Goal: Transaction & Acquisition: Purchase product/service

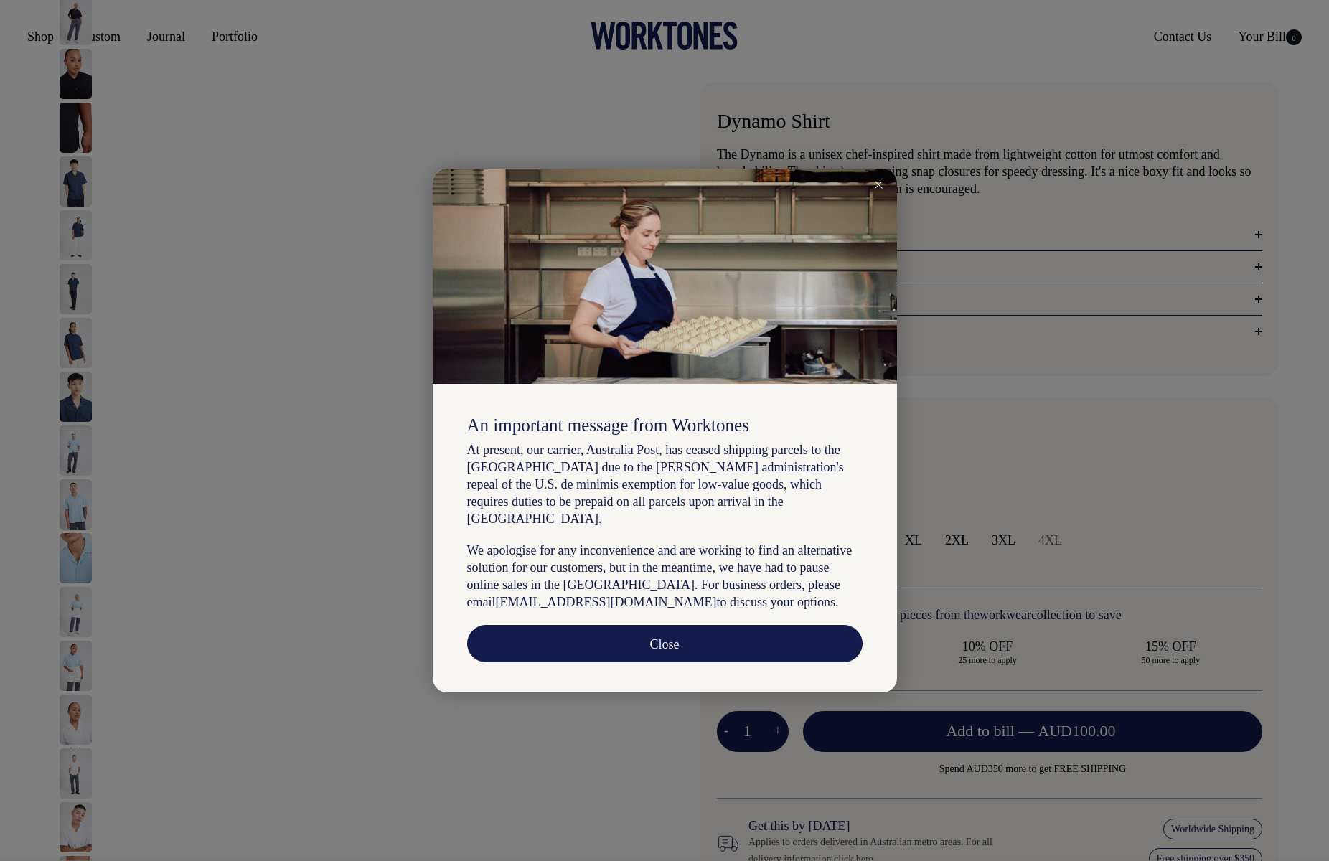
select select "True Blue"
click at [882, 182] on icon at bounding box center [879, 185] width 8 height 7
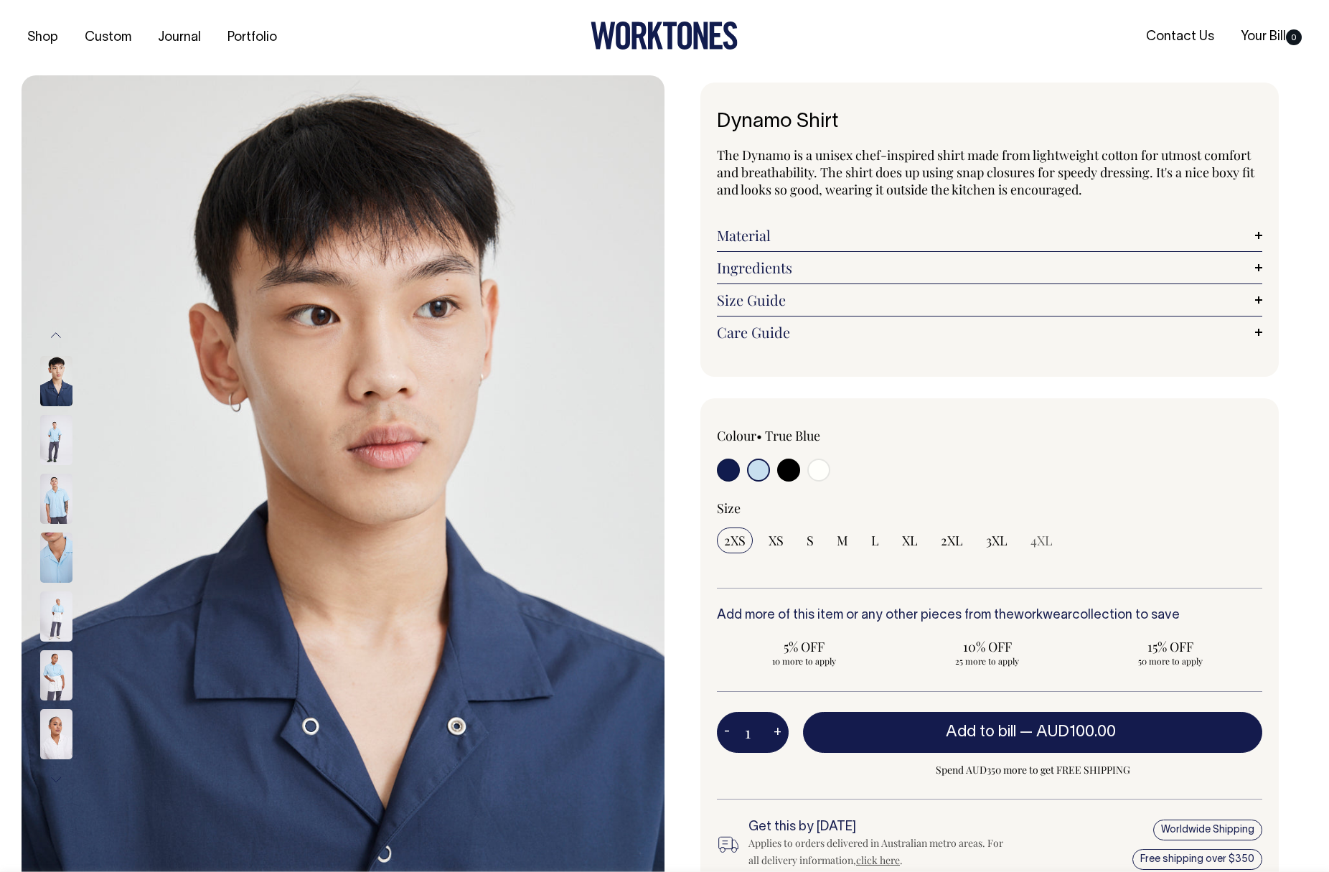
click at [54, 334] on button "Previous" at bounding box center [56, 335] width 22 height 32
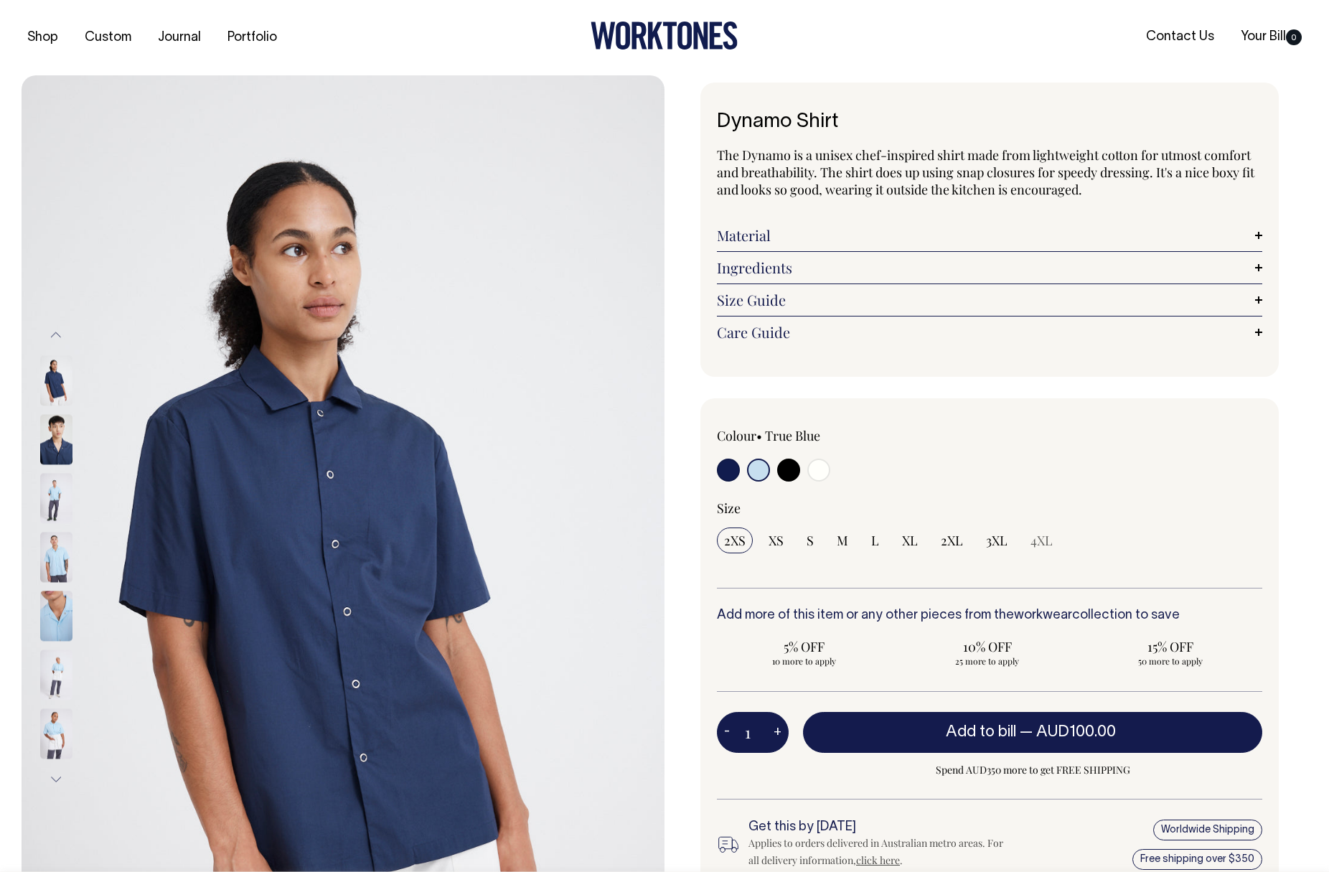
click at [63, 443] on img at bounding box center [56, 439] width 32 height 50
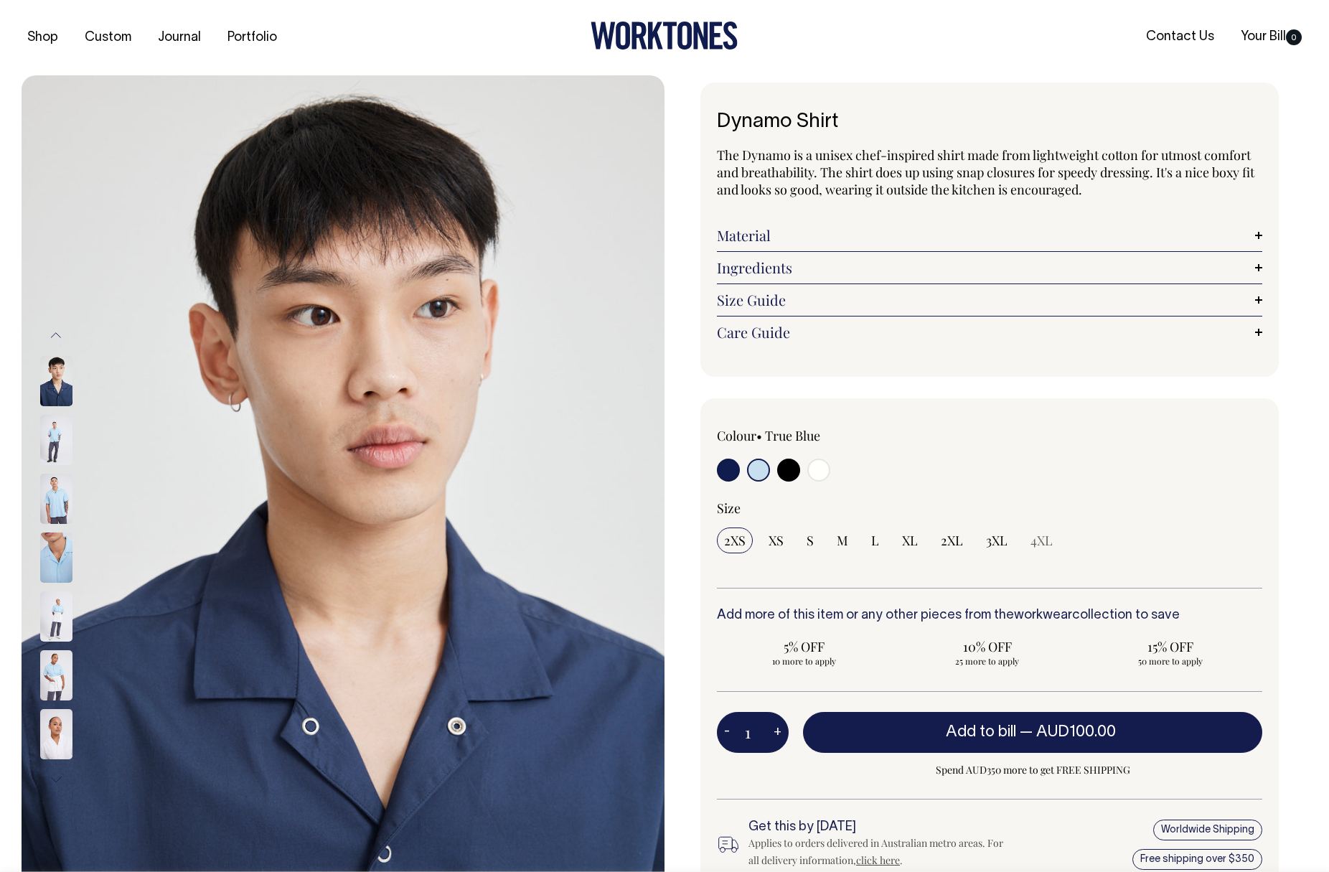
click at [66, 453] on img at bounding box center [56, 440] width 32 height 50
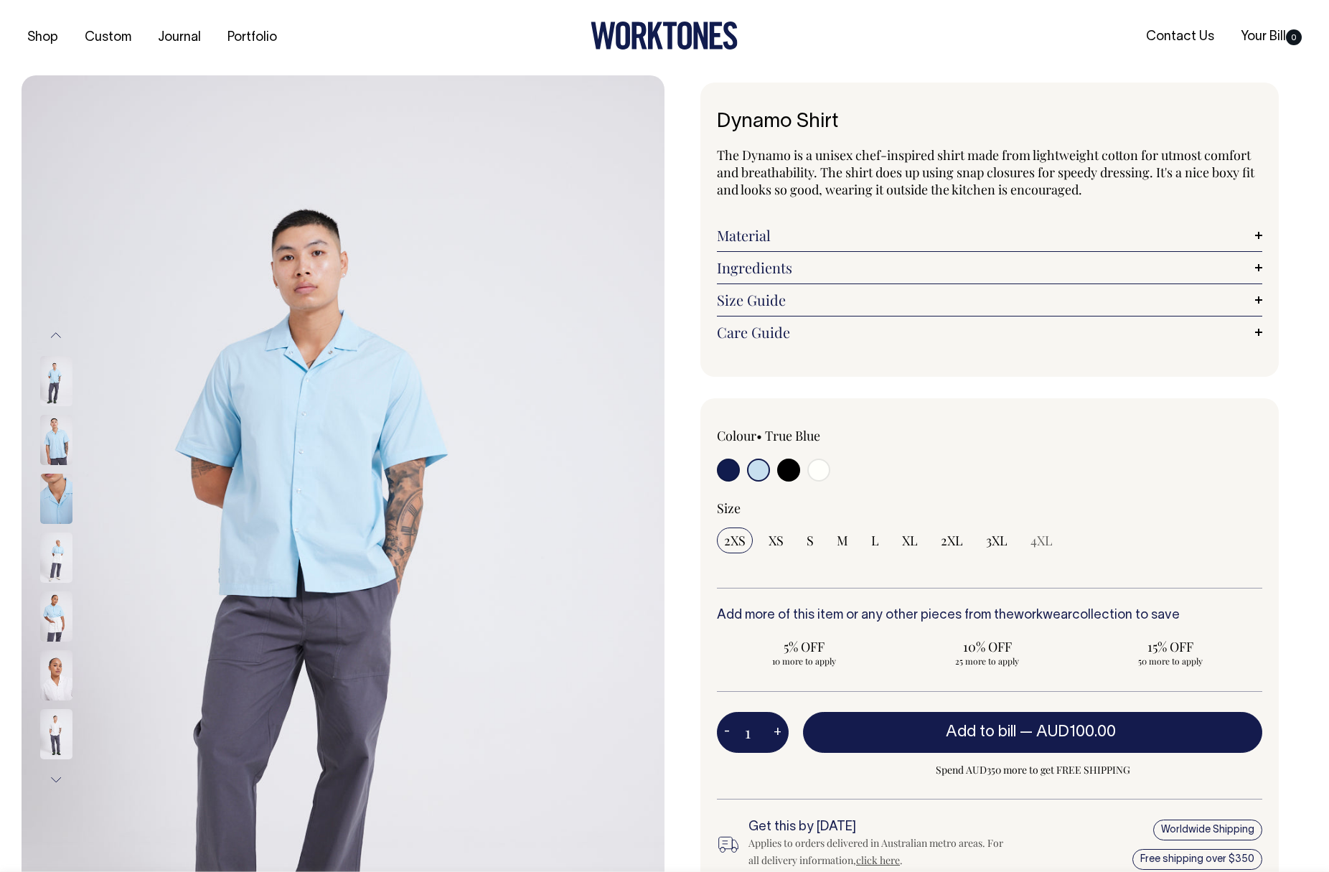
click at [67, 456] on img at bounding box center [56, 440] width 32 height 50
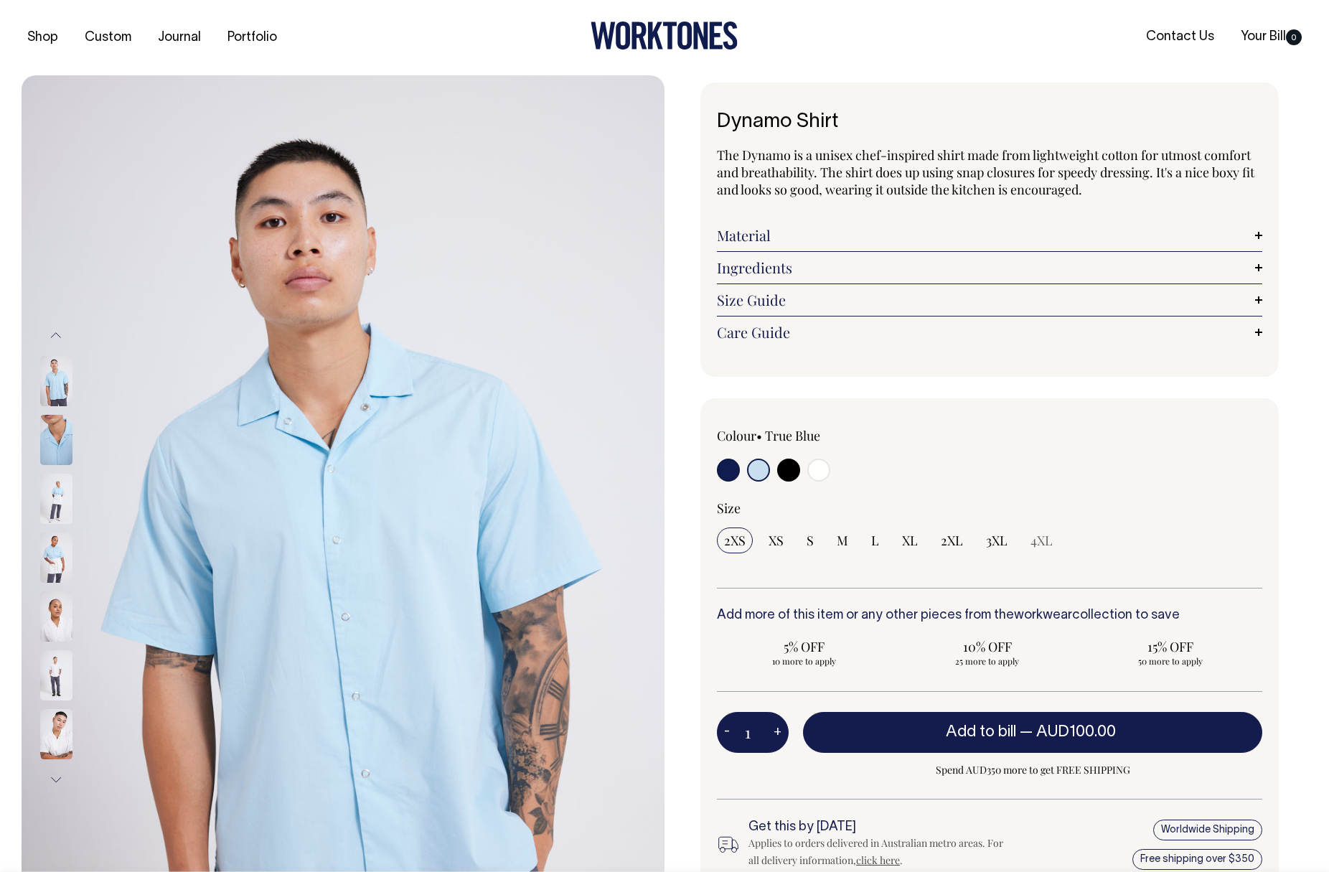
click at [67, 454] on img at bounding box center [56, 440] width 32 height 50
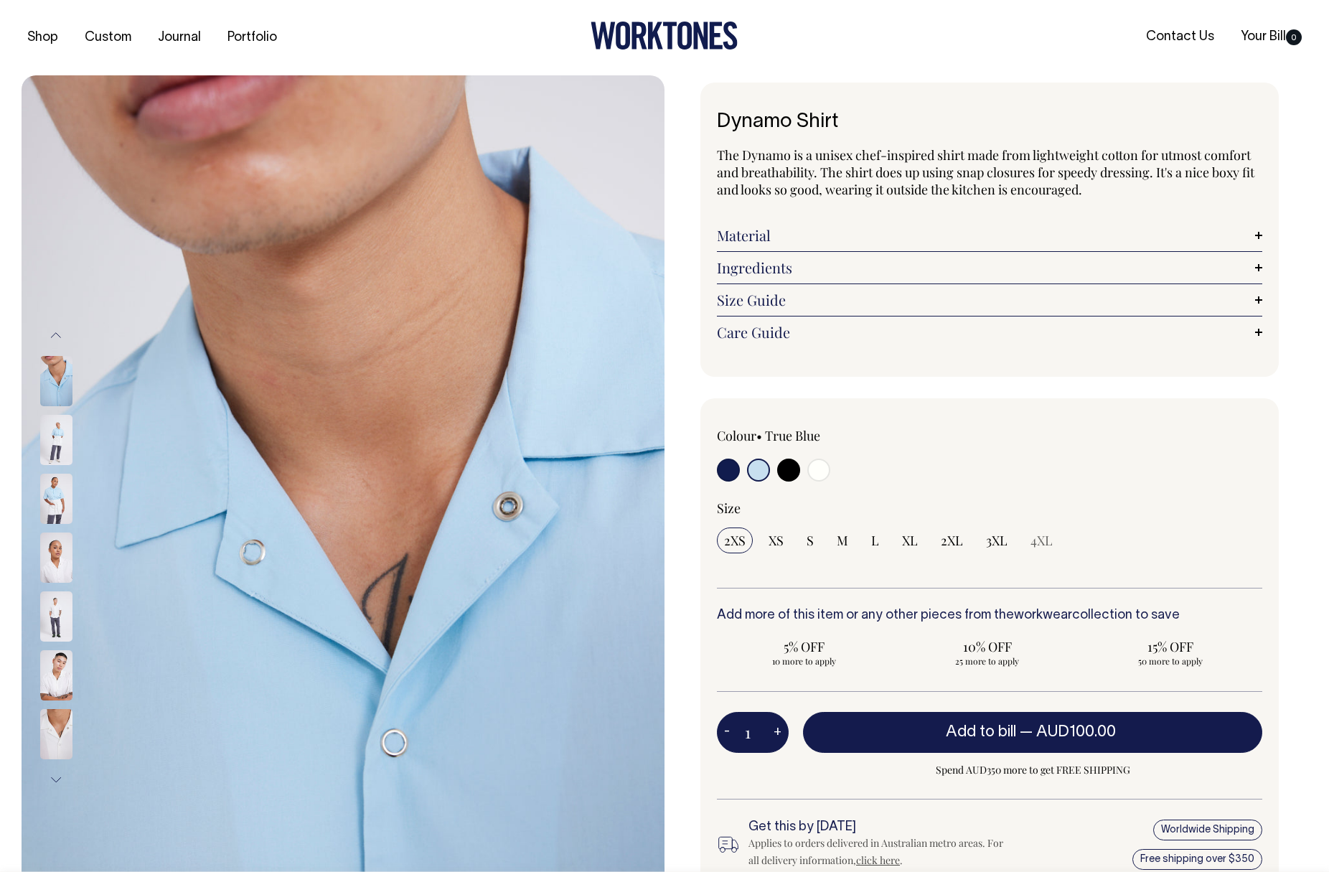
click at [57, 487] on img at bounding box center [56, 499] width 32 height 50
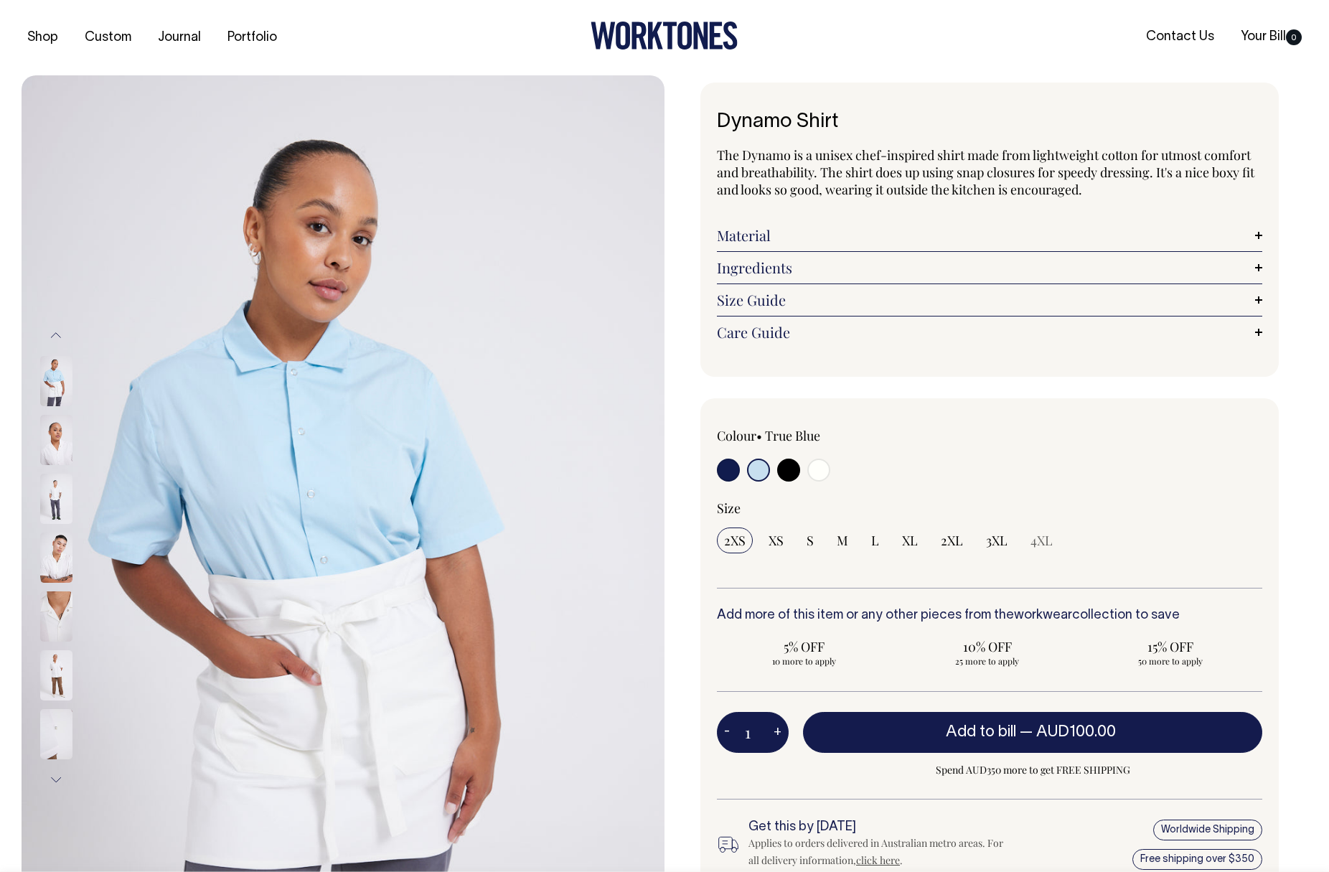
click at [56, 501] on img at bounding box center [56, 499] width 32 height 50
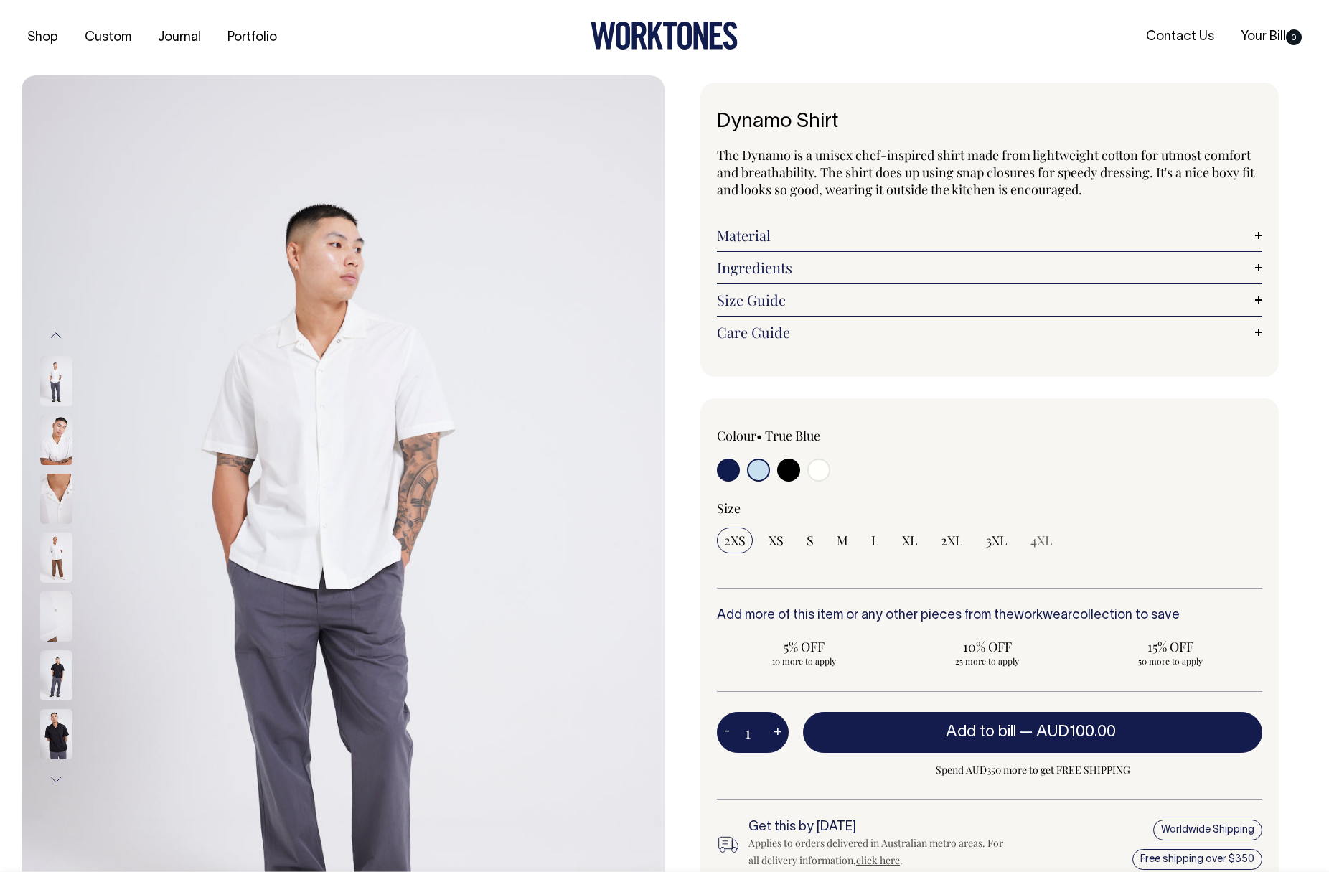
click at [60, 546] on img at bounding box center [56, 557] width 32 height 50
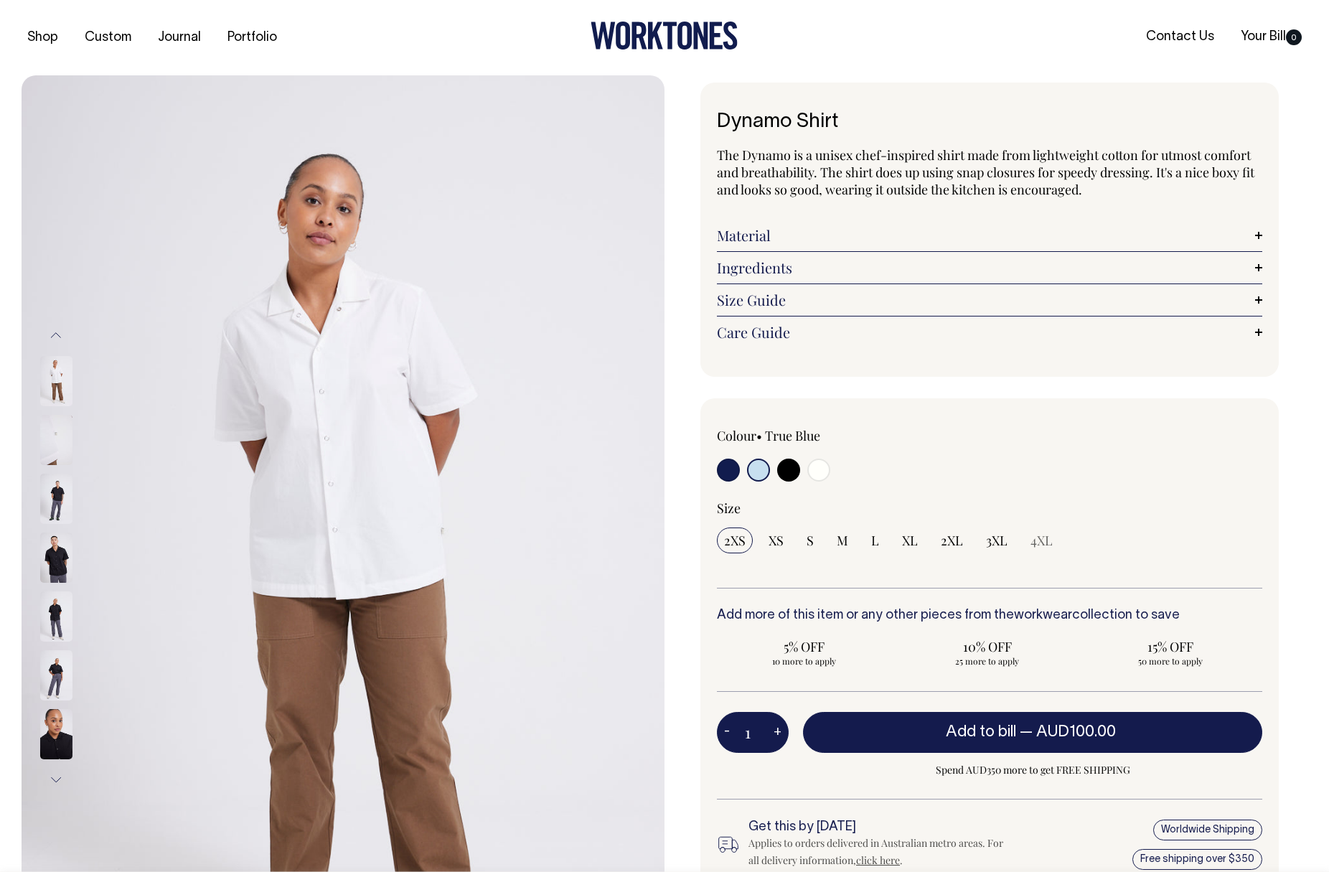
click at [1259, 242] on link "Material" at bounding box center [989, 235] width 545 height 17
